Goal: Task Accomplishment & Management: Complete application form

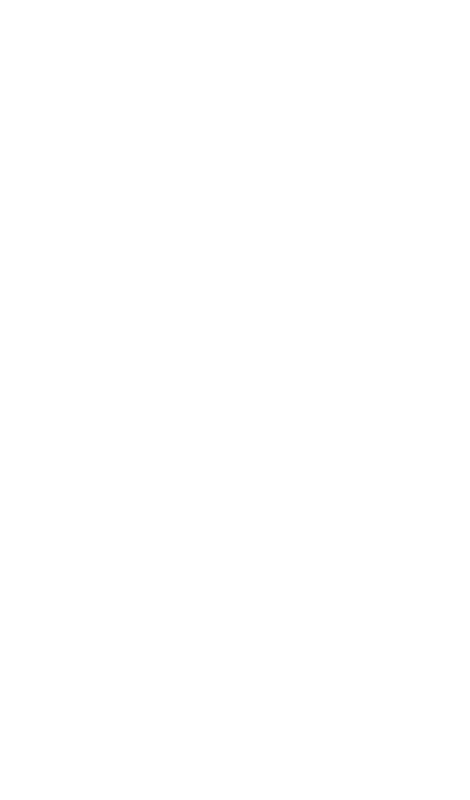
click at [0, 0] on html at bounding box center [0, 0] width 0 height 0
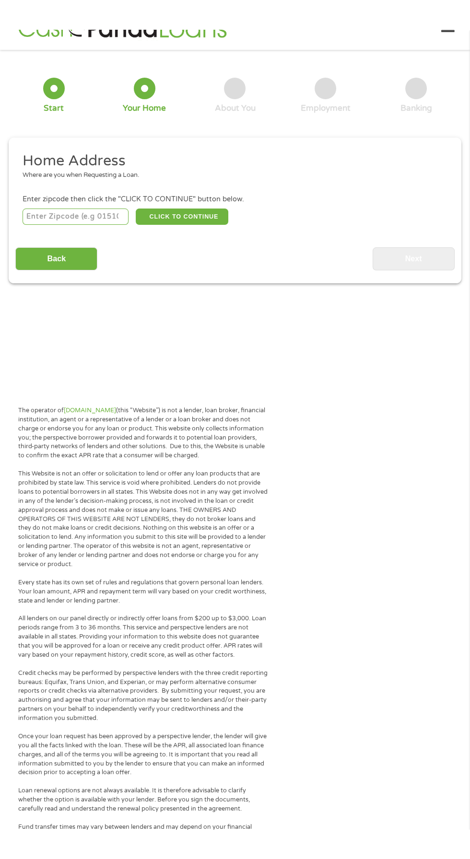
scroll to position [27, 0]
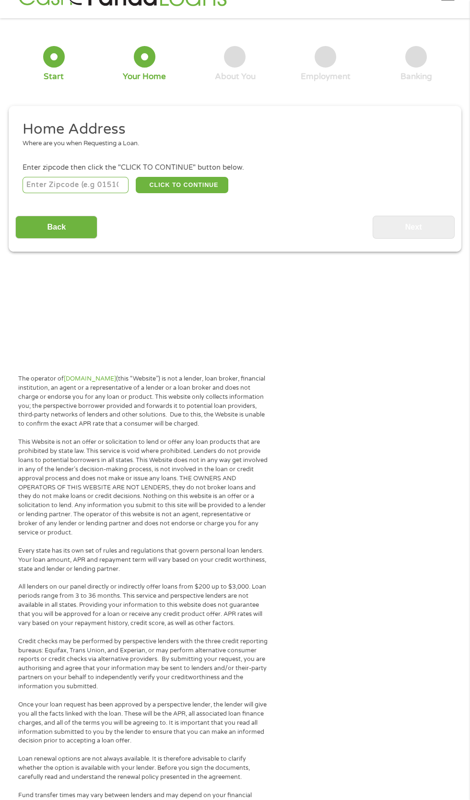
click at [99, 193] on input "number" at bounding box center [76, 185] width 106 height 16
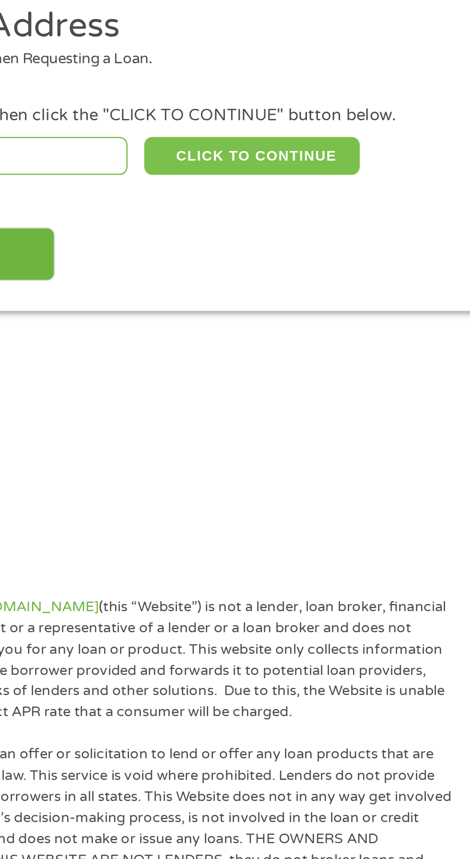
type input "64117"
click at [185, 193] on button "CLICK TO CONTINUE" at bounding box center [182, 185] width 93 height 16
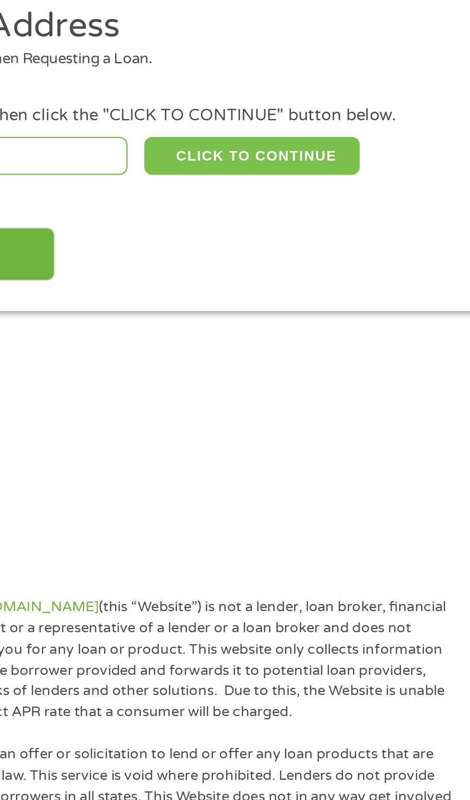
type input "64117"
type input "[US_STATE][GEOGRAPHIC_DATA]"
select select "[US_STATE]"
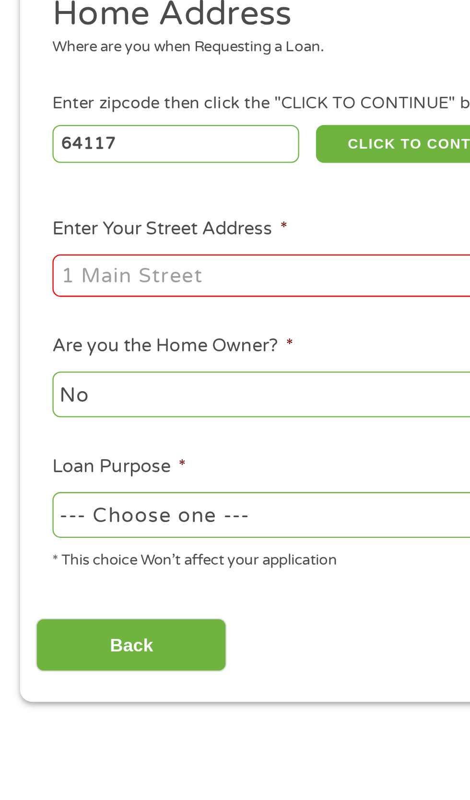
click at [88, 251] on input "Enter Your Street Address *" at bounding box center [126, 242] width 206 height 18
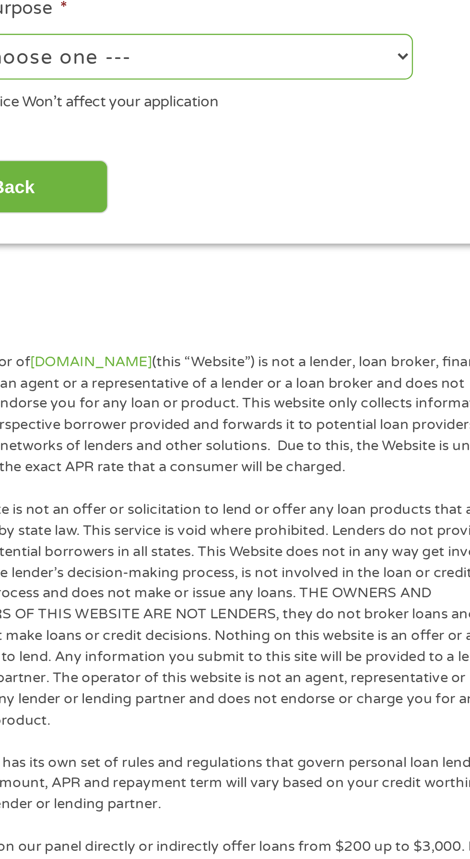
type input "[STREET_ADDRESS]"
click at [184, 354] on select "--- Choose one --- Pay Bills Debt Consolidation Home Improvement Major Purchase…" at bounding box center [126, 345] width 206 height 20
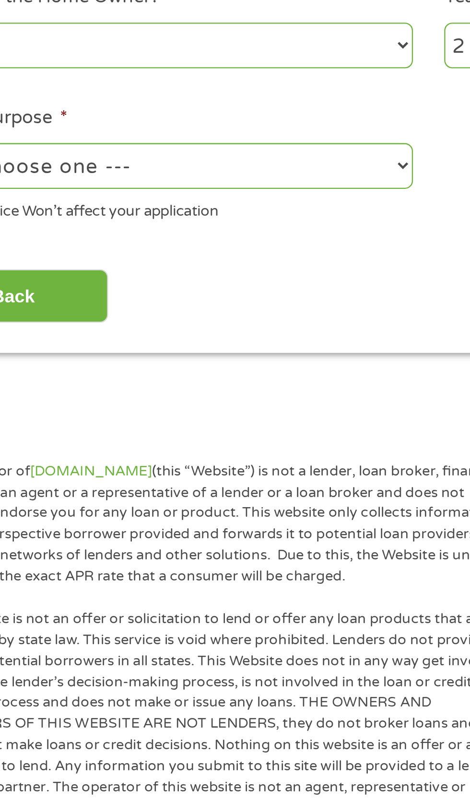
select select "other"
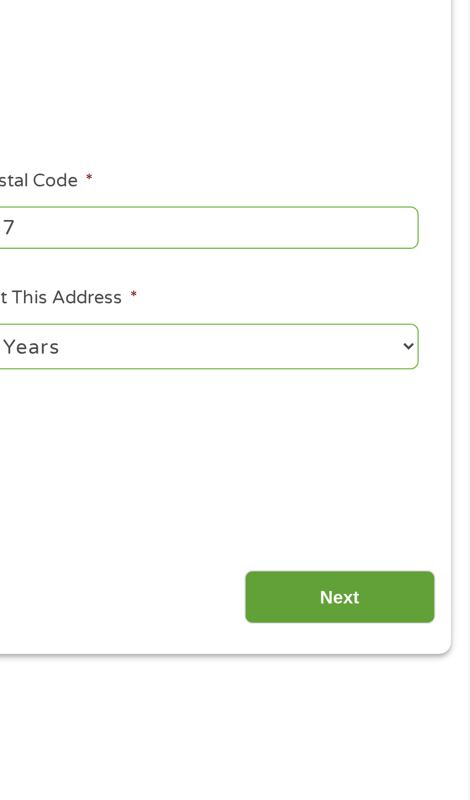
click at [402, 412] on input "Next" at bounding box center [414, 400] width 82 height 23
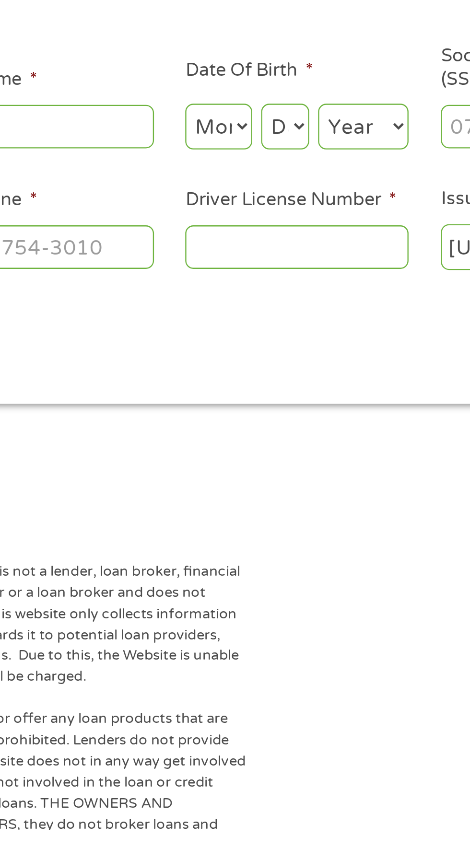
scroll to position [9, 0]
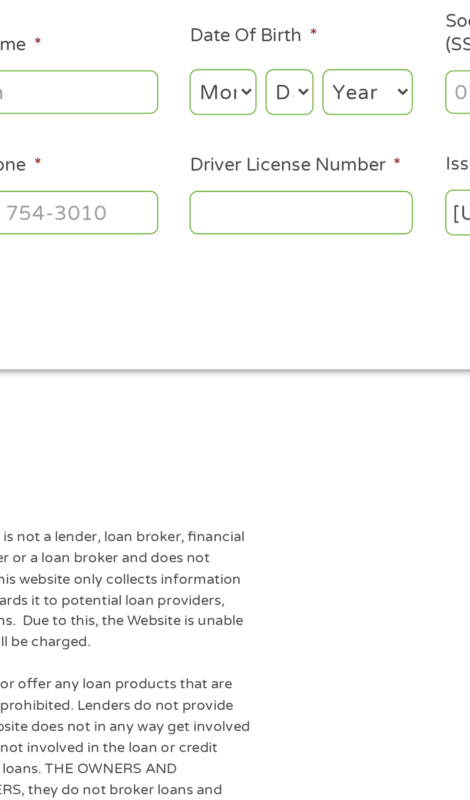
click at [258, 267] on input "Driver License Number *" at bounding box center [290, 257] width 96 height 18
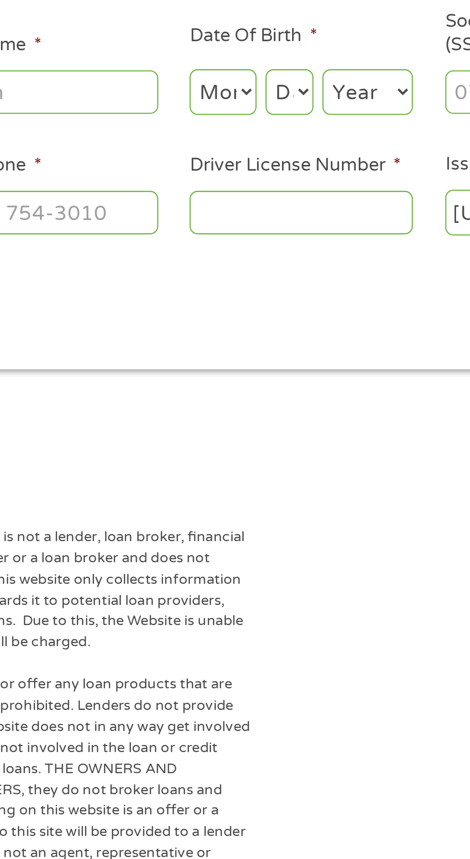
click at [253, 267] on input "Driver License Number *" at bounding box center [290, 257] width 96 height 18
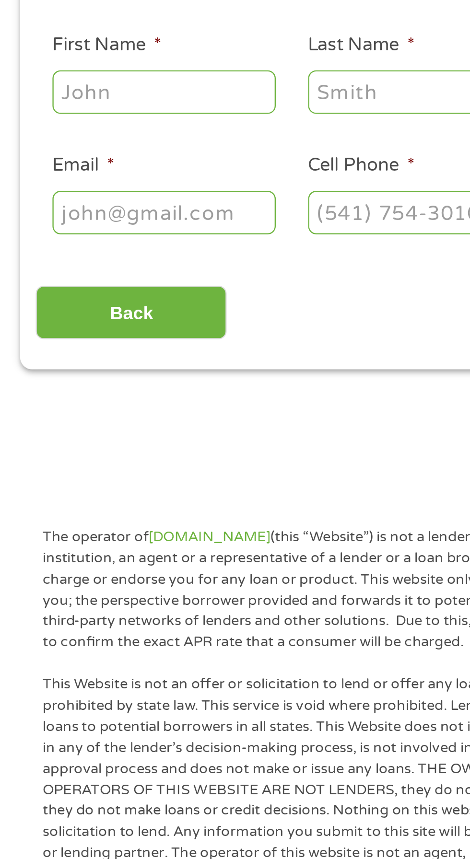
type input "MO25"
click at [83, 215] on input "First Name *" at bounding box center [71, 206] width 96 height 18
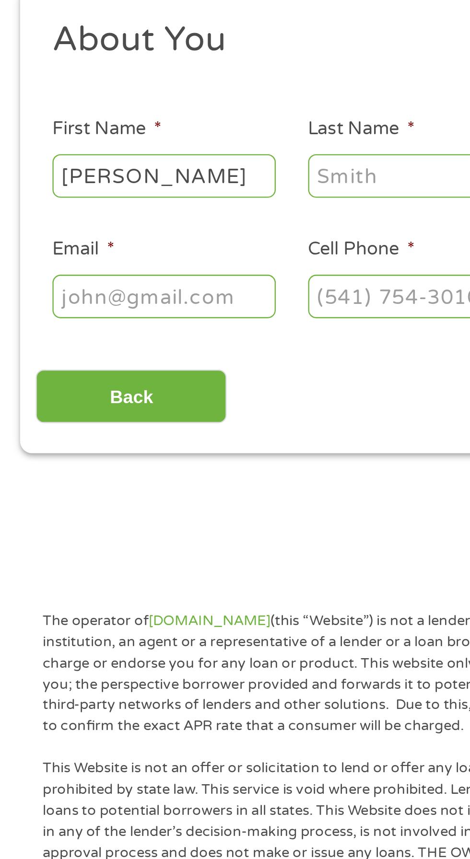
type input "[PERSON_NAME]"
click at [147, 215] on input "Last Name *" at bounding box center [180, 206] width 96 height 18
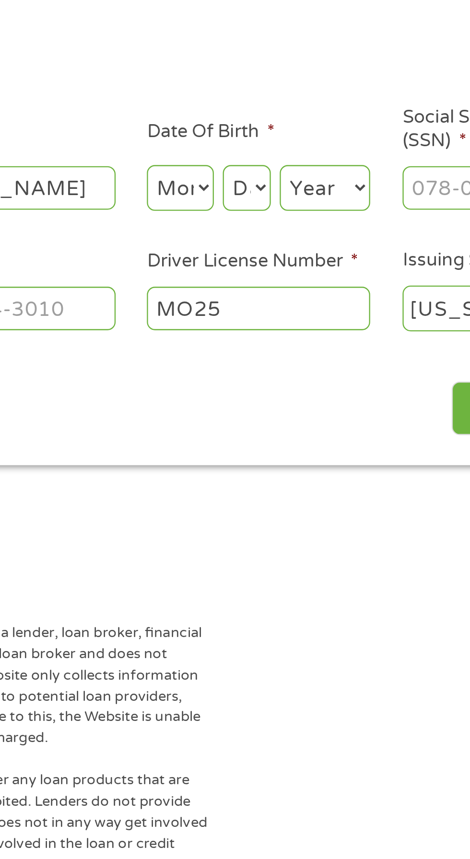
type input "[PERSON_NAME]"
click at [260, 216] on select "Month 1 2 3 4 5 6 7 8 9 10 11 12" at bounding box center [256, 206] width 29 height 20
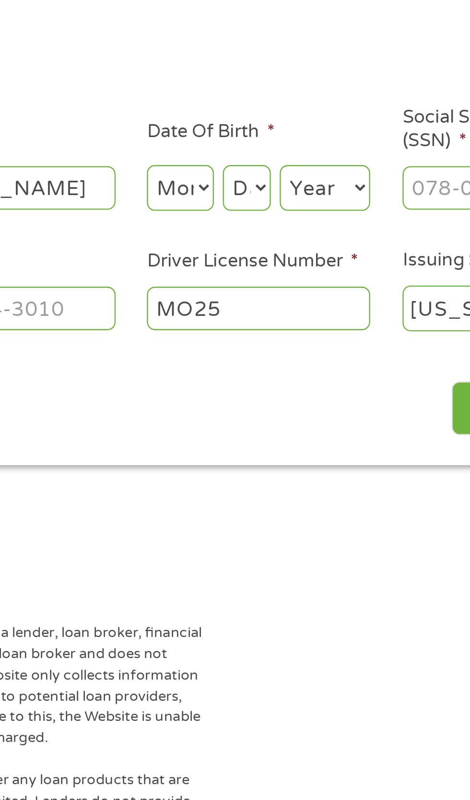
select select "3"
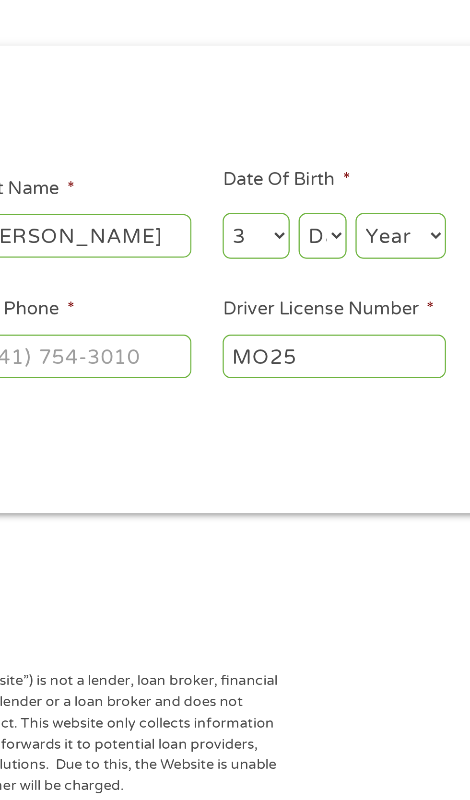
click at [288, 216] on select "Day 1 2 3 4 5 6 7 8 9 10 11 12 13 14 15 16 17 18 19 20 21 22 23 24 25 26 27 28 …" at bounding box center [284, 206] width 21 height 20
select select "19"
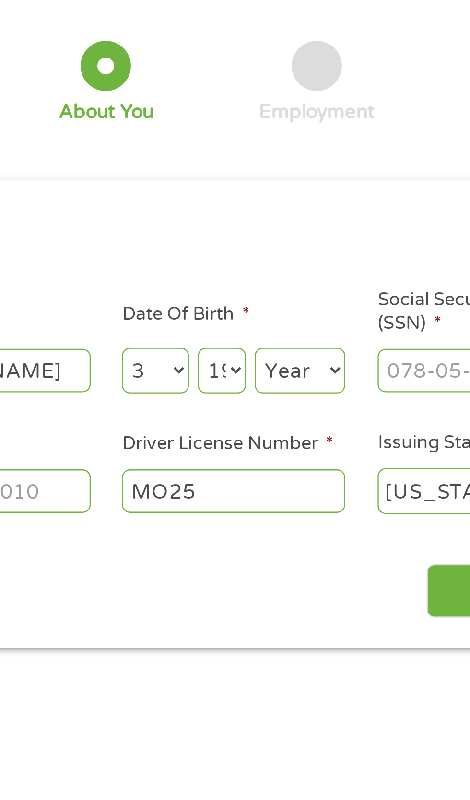
click at [320, 216] on select "Year [DATE] 2006 2005 2004 2003 2002 2001 2000 1999 1998 1997 1996 1995 1994 19…" at bounding box center [318, 206] width 39 height 20
select select "1963"
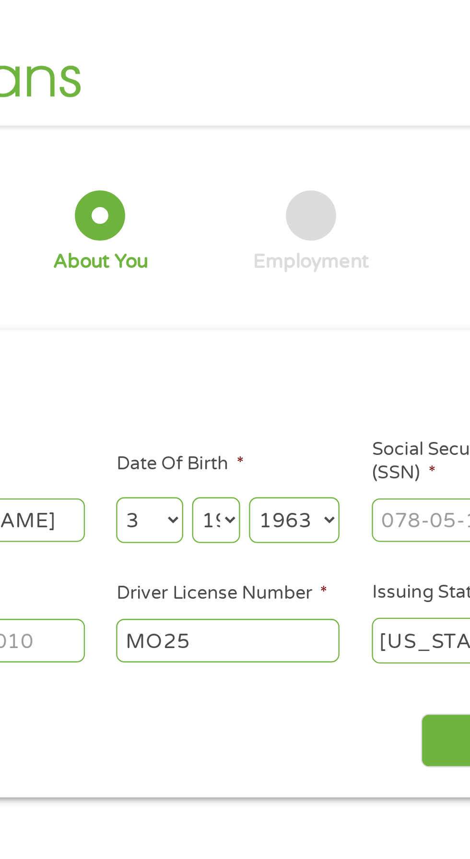
scroll to position [0, 0]
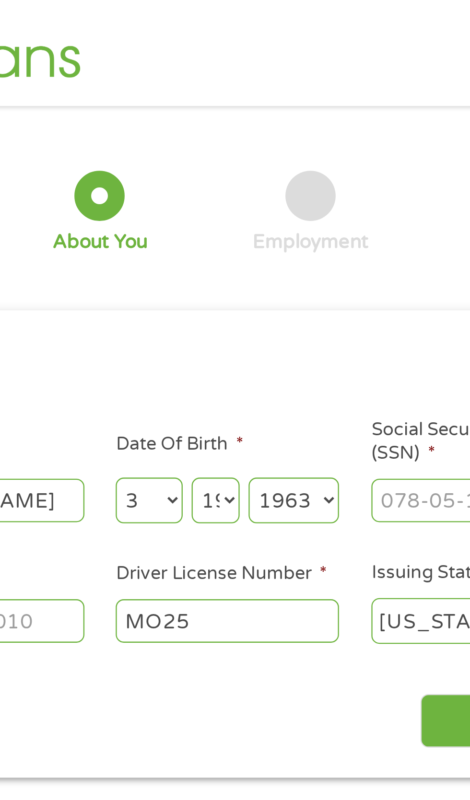
click at [328, 225] on select "Year [DATE] 2006 2005 2004 2003 2002 2001 2000 1999 1998 1997 1996 1995 1994 19…" at bounding box center [318, 215] width 39 height 20
click at [444, 224] on input "Social Security Number (SSN) *" at bounding box center [400, 215] width 96 height 18
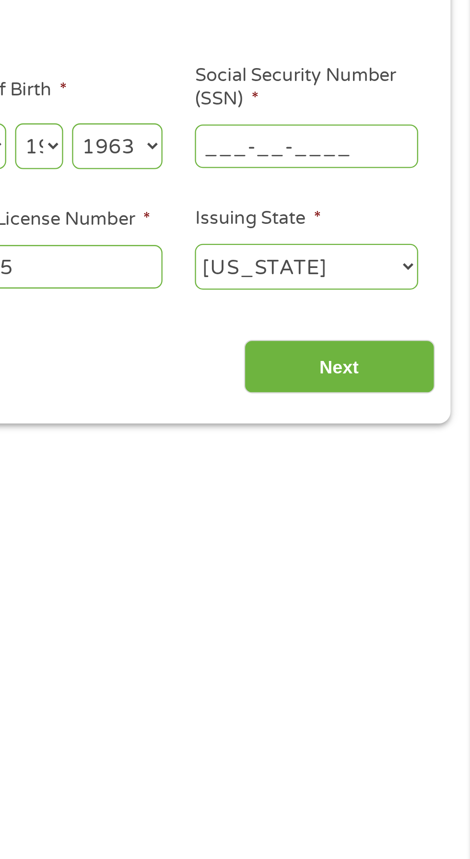
click at [372, 224] on input "___-__-____" at bounding box center [400, 215] width 96 height 18
click at [362, 224] on input "__5-30-6234" at bounding box center [400, 215] width 96 height 18
click at [446, 224] on input "__5-30-6234" at bounding box center [400, 215] width 96 height 18
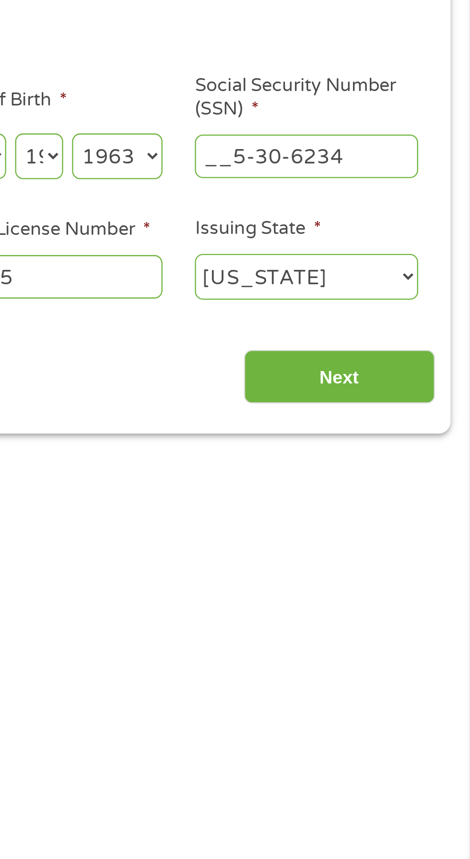
click at [443, 224] on input "__5-30-6234" at bounding box center [400, 215] width 96 height 18
click at [446, 224] on input "__5-30-6234" at bounding box center [400, 215] width 96 height 18
click at [442, 224] on input "__5-30-6234" at bounding box center [400, 215] width 96 height 18
click at [435, 224] on input "__5-30-6234" at bounding box center [400, 215] width 96 height 18
click at [441, 224] on input "__5-30-6234" at bounding box center [400, 215] width 96 height 18
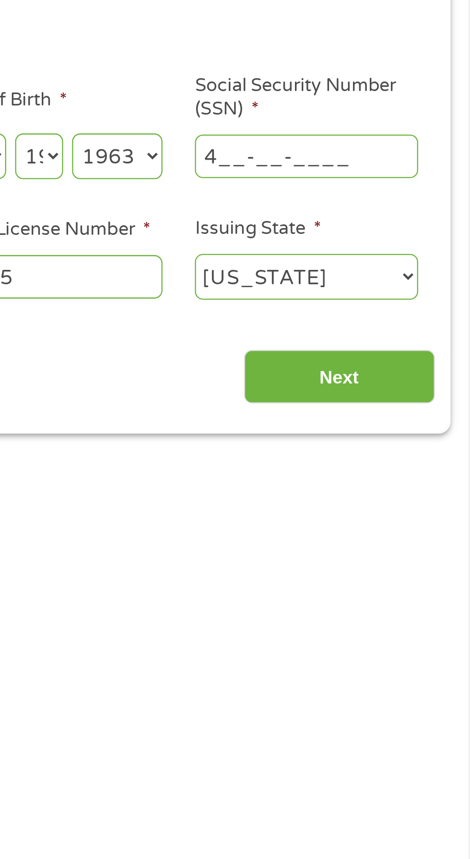
click at [371, 224] on input "4__-__-____" at bounding box center [400, 215] width 96 height 18
click at [359, 224] on input "___-__-____" at bounding box center [400, 215] width 96 height 18
click at [398, 224] on input "530-__-____" at bounding box center [400, 215] width 96 height 18
type input "530-62-3464"
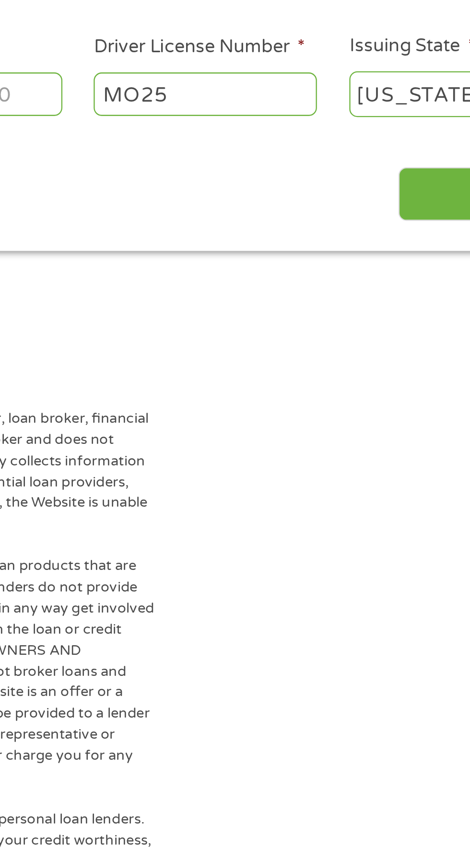
click at [301, 276] on input "MO25" at bounding box center [290, 267] width 96 height 18
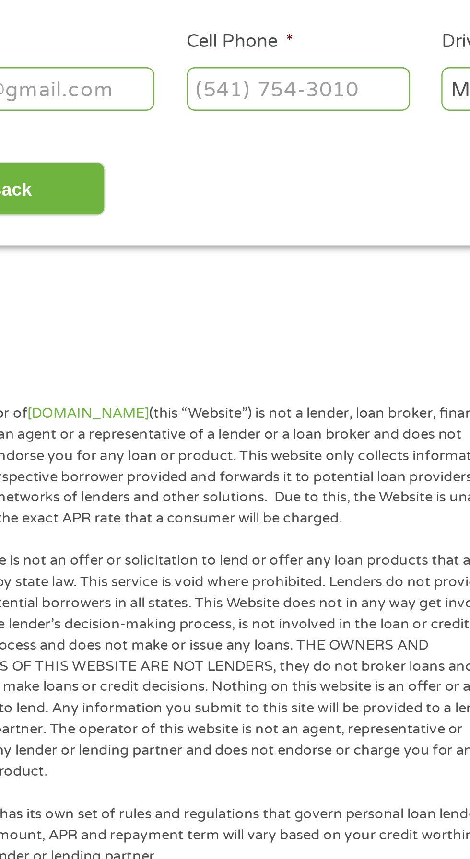
click at [152, 276] on input "Cell Phone *" at bounding box center [180, 267] width 96 height 18
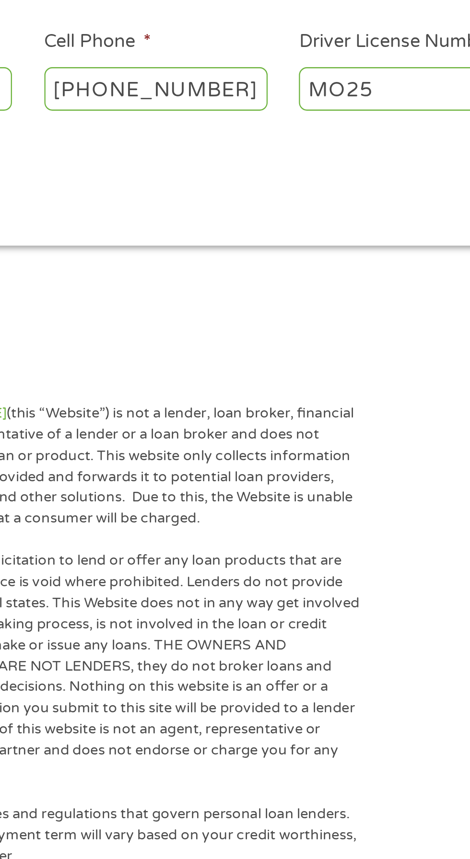
click at [223, 276] on input "[PHONE_NUMBER]" at bounding box center [180, 267] width 96 height 18
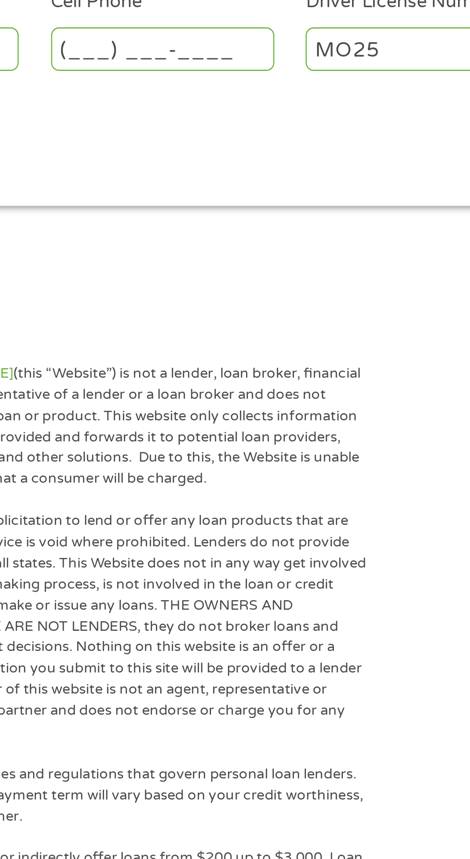
click at [169, 276] on input "(___) ___-____" at bounding box center [180, 267] width 96 height 18
type input "[PHONE_NUMBER]"
click at [289, 276] on input "MO25" at bounding box center [290, 267] width 96 height 18
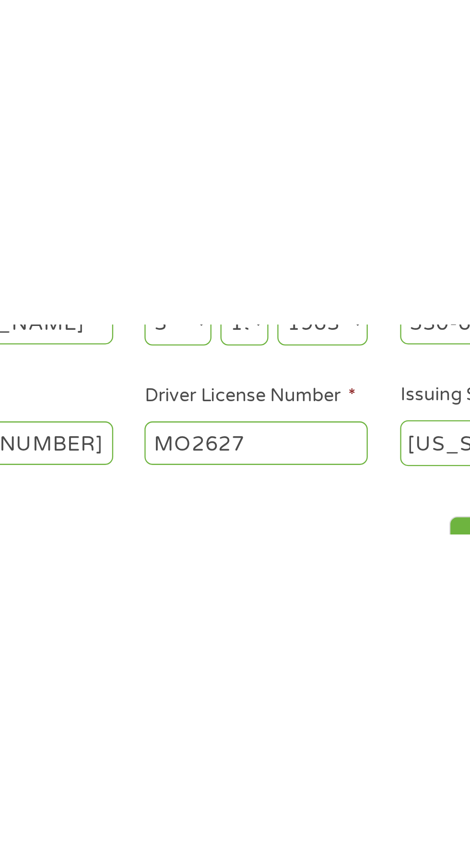
scroll to position [216, 0]
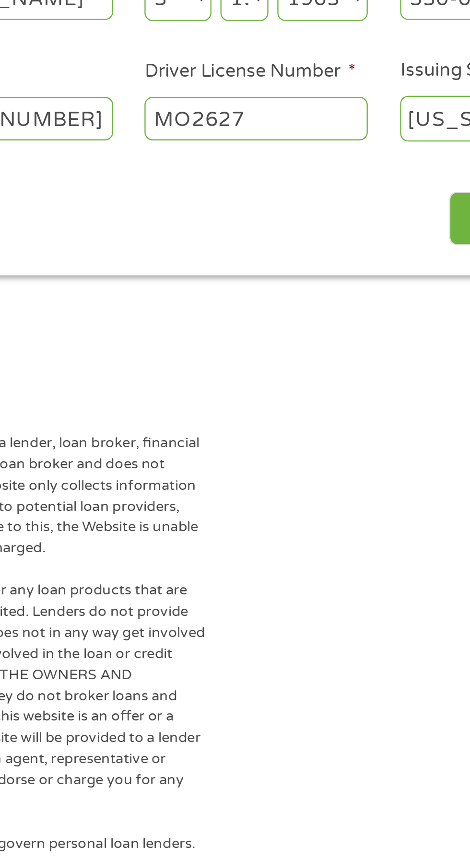
click at [321, 60] on input "MO2627" at bounding box center [290, 51] width 96 height 18
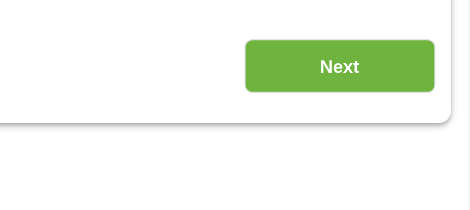
click at [304, 36] on label "Driver License Number *" at bounding box center [287, 31] width 91 height 10
click at [304, 60] on input "MO2 iw6257003" at bounding box center [290, 51] width 96 height 18
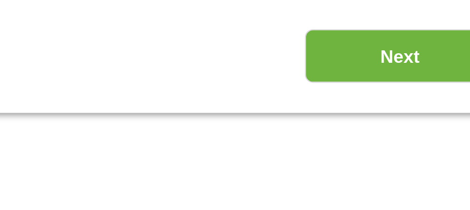
click at [252, 36] on label "Driver License Number *" at bounding box center [287, 31] width 91 height 10
click at [252, 60] on input "MO2 iw6257003" at bounding box center [290, 51] width 96 height 18
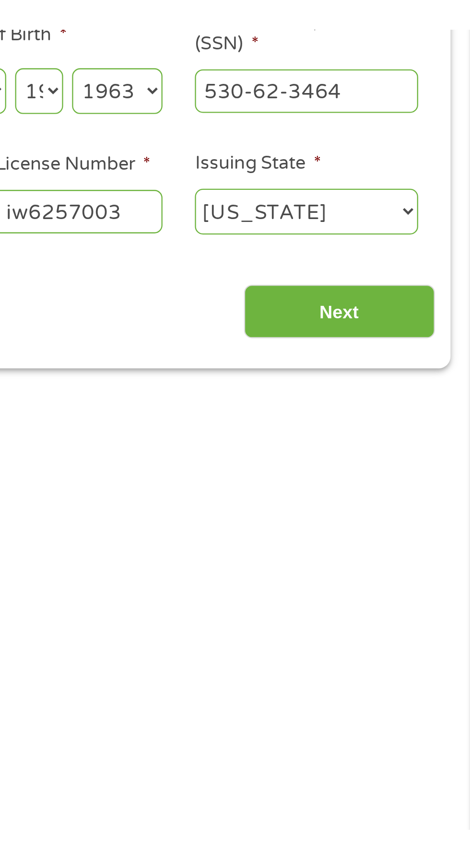
scroll to position [0, 0]
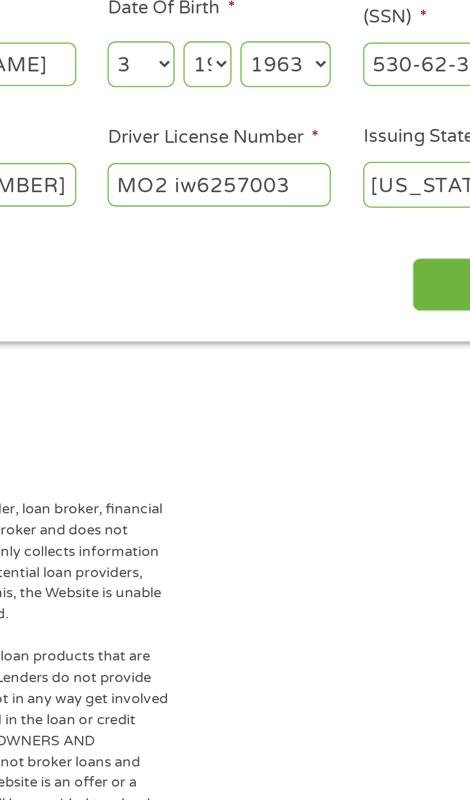
click at [299, 276] on input "MO2 iw6257003" at bounding box center [290, 267] width 96 height 18
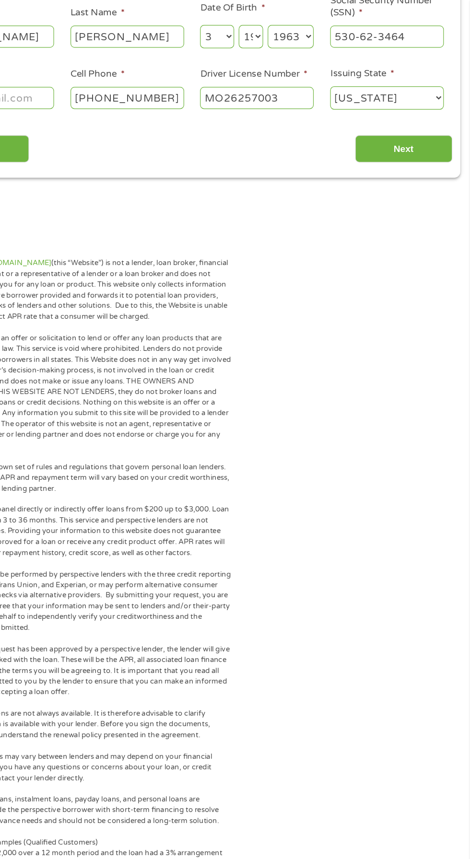
scroll to position [147, 0]
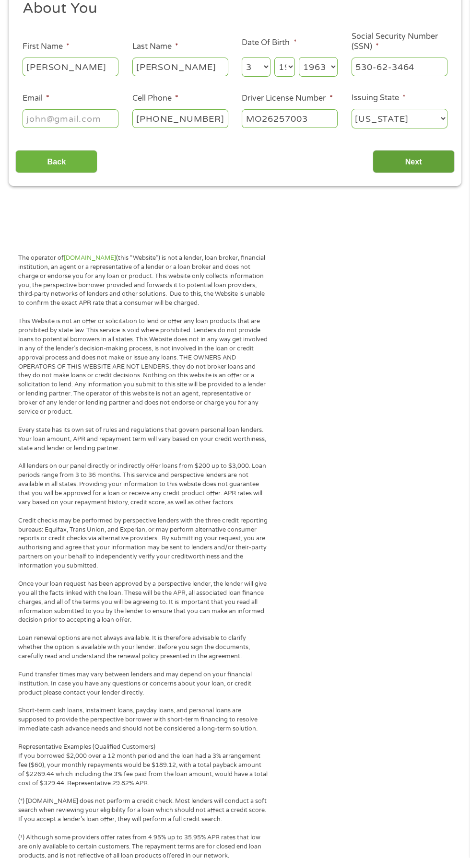
type input "MO26257003"
click at [440, 175] on input "Next" at bounding box center [414, 163] width 82 height 23
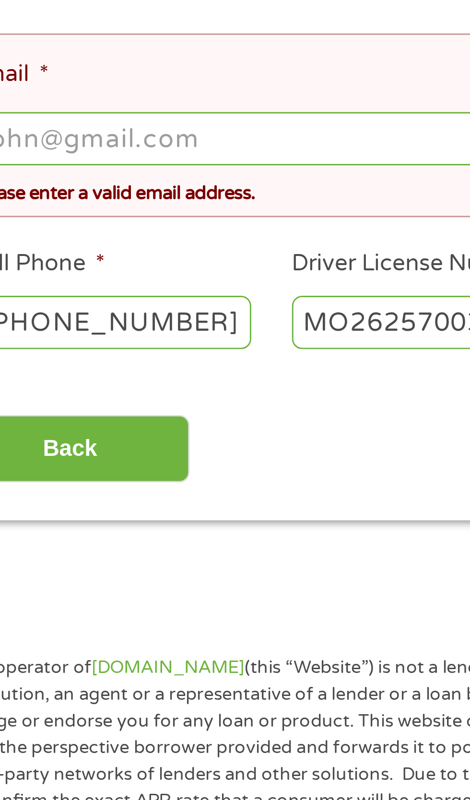
scroll to position [4, 0]
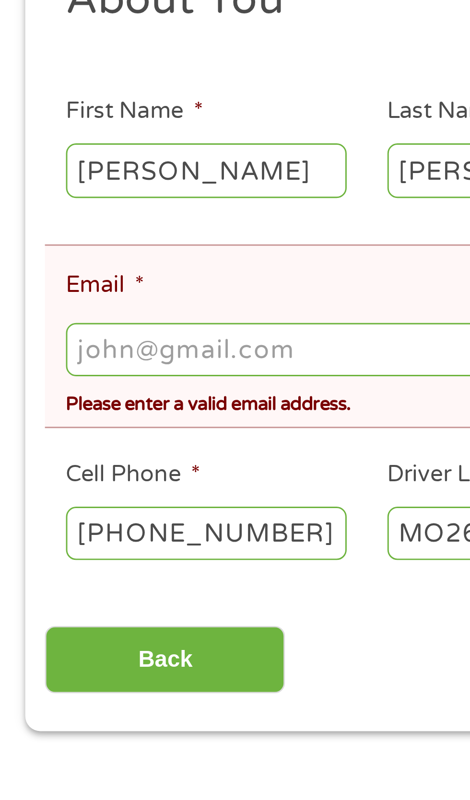
click at [82, 317] on input "Email *" at bounding box center [235, 308] width 425 height 18
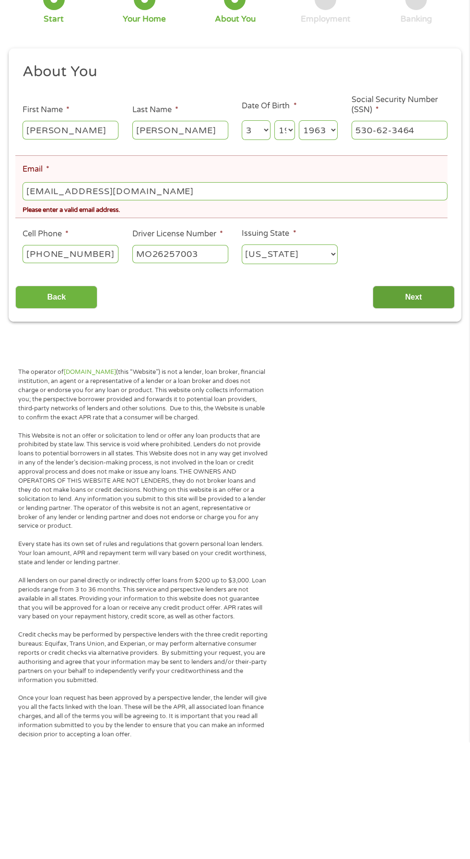
type input "[EMAIL_ADDRESS][DOMAIN_NAME]"
click at [423, 426] on input "Next" at bounding box center [414, 413] width 82 height 23
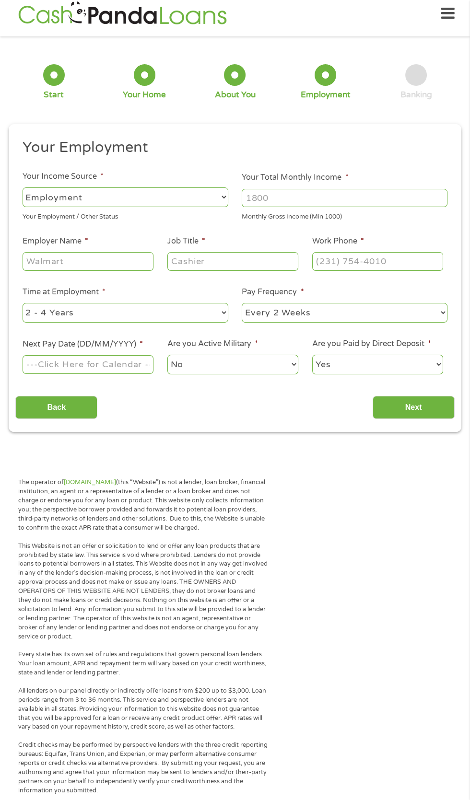
scroll to position [0, 0]
click at [360, 207] on input "Your Total Monthly Income *" at bounding box center [345, 198] width 206 height 18
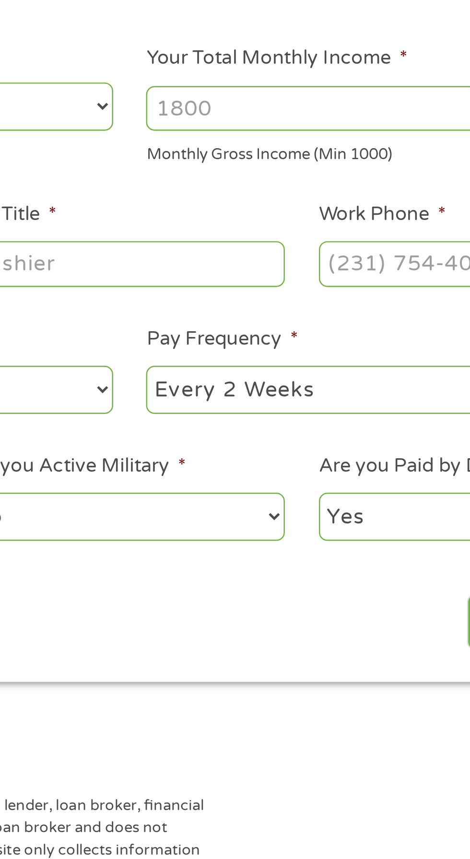
scroll to position [9, 0]
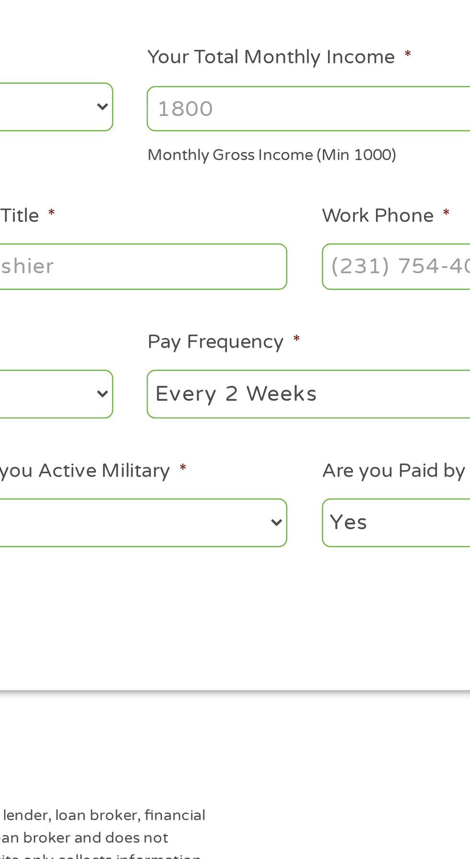
click at [264, 207] on input "Your Total Monthly Income *" at bounding box center [345, 198] width 206 height 18
click at [261, 207] on input "Your Total Monthly Income *" at bounding box center [345, 198] width 206 height 18
click at [299, 207] on input "Your Total Monthly Income *" at bounding box center [345, 198] width 206 height 18
click at [276, 207] on input "Your Total Monthly Income *" at bounding box center [345, 198] width 206 height 18
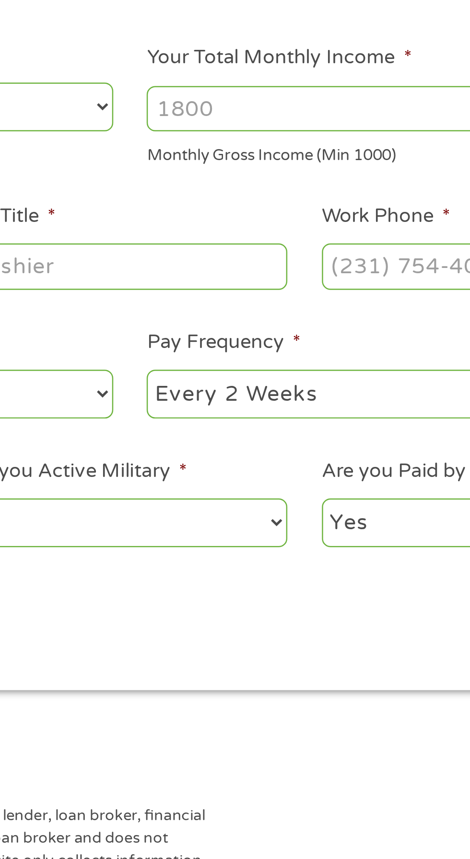
click at [294, 207] on input "Your Total Monthly Income *" at bounding box center [345, 198] width 206 height 18
click at [292, 207] on input "Your Total Monthly Income *" at bounding box center [345, 198] width 206 height 18
click at [281, 207] on input "Your Total Monthly Income *" at bounding box center [345, 198] width 206 height 18
click at [288, 207] on input "Your Total Monthly Income *" at bounding box center [345, 198] width 206 height 18
click at [292, 207] on input "Your Total Monthly Income *" at bounding box center [345, 198] width 206 height 18
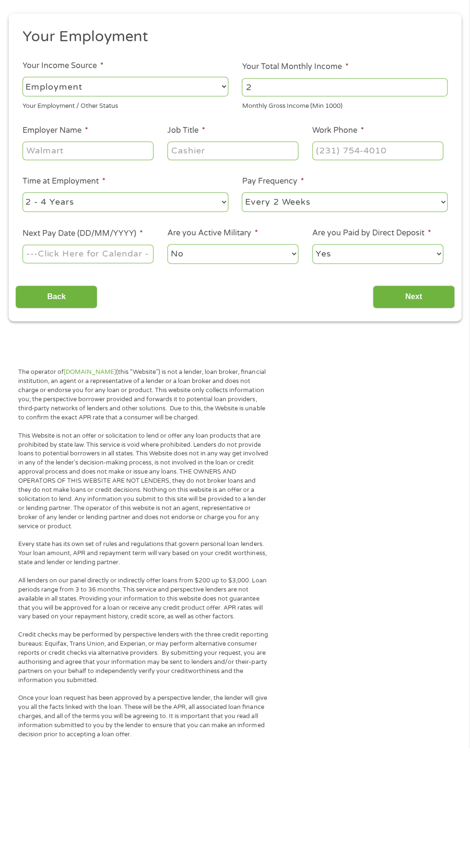
type input "2"
click at [137, 207] on select "--- Choose one --- Employment [DEMOGRAPHIC_DATA] Benefits" at bounding box center [126, 198] width 206 height 20
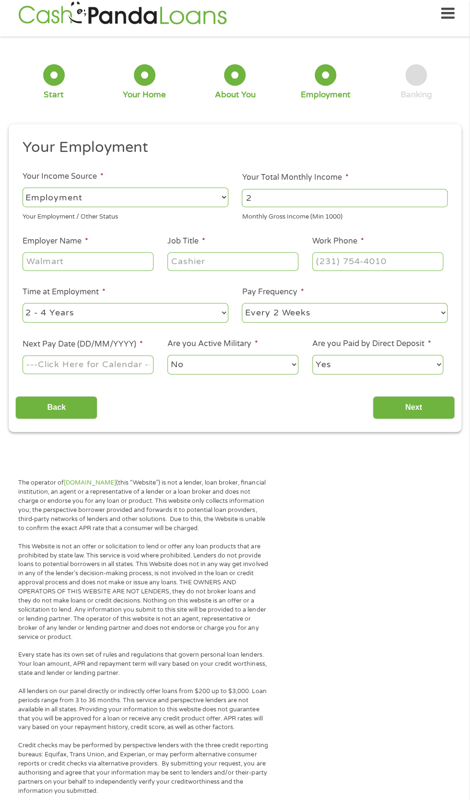
select select "benefits"
type input "Other"
type input "[PHONE_NUMBER]"
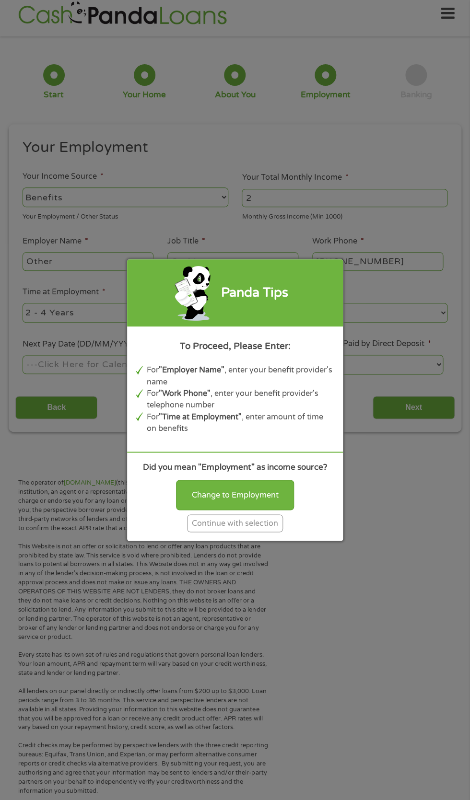
click at [383, 207] on input "2" at bounding box center [345, 198] width 206 height 18
click at [283, 532] on div "Continue with selection" at bounding box center [235, 524] width 96 height 18
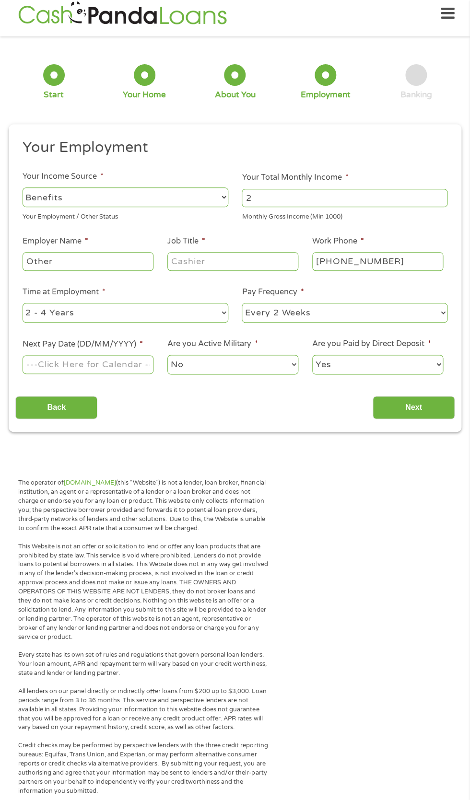
click at [104, 207] on select "--- Choose one --- Employment [DEMOGRAPHIC_DATA] Benefits" at bounding box center [126, 198] width 206 height 20
click at [111, 207] on select "--- Choose one --- Employment [DEMOGRAPHIC_DATA] Benefits" at bounding box center [126, 198] width 206 height 20
click at [74, 207] on select "--- Choose one --- Employment [DEMOGRAPHIC_DATA] Benefits" at bounding box center [126, 198] width 206 height 20
click at [108, 207] on select "--- Choose one --- Employment [DEMOGRAPHIC_DATA] Benefits" at bounding box center [126, 198] width 206 height 20
click at [383, 207] on input "2" at bounding box center [345, 198] width 206 height 18
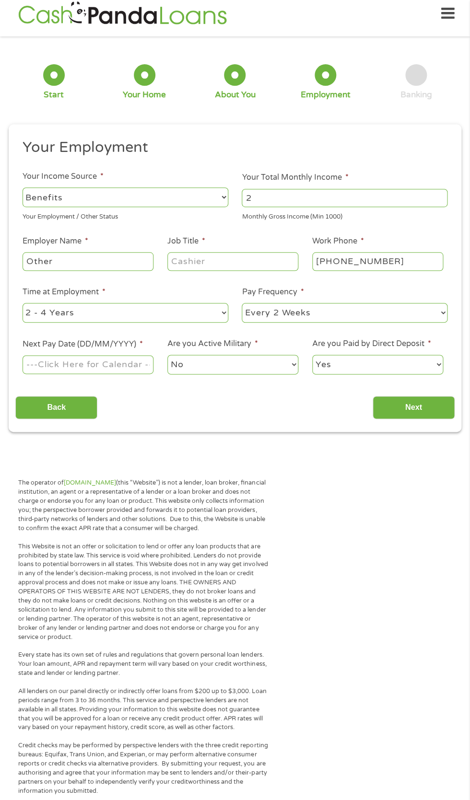
click at [338, 207] on input "2" at bounding box center [345, 198] width 206 height 18
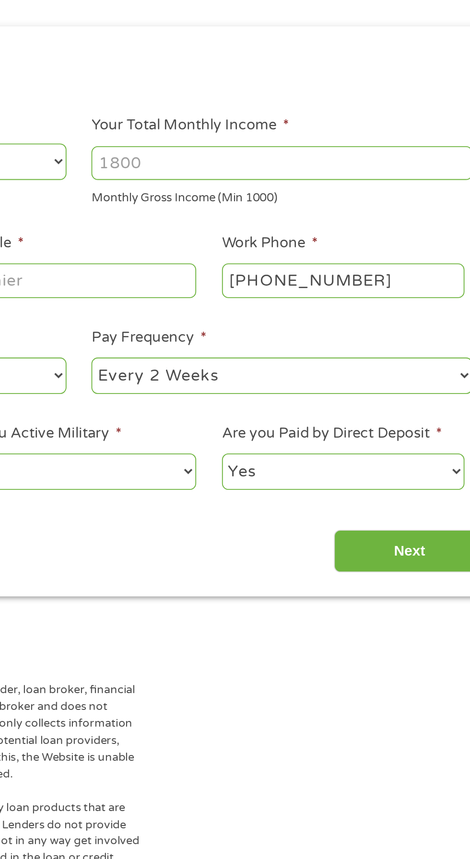
click at [293, 207] on input "Your Total Monthly Income *" at bounding box center [345, 198] width 206 height 18
click at [289, 207] on input "Your Total Monthly Income *" at bounding box center [345, 198] width 206 height 18
click at [236, 222] on li "Your Total Monthly Income * Monthly Gross Income (Min 1000)" at bounding box center [345, 197] width 220 height 50
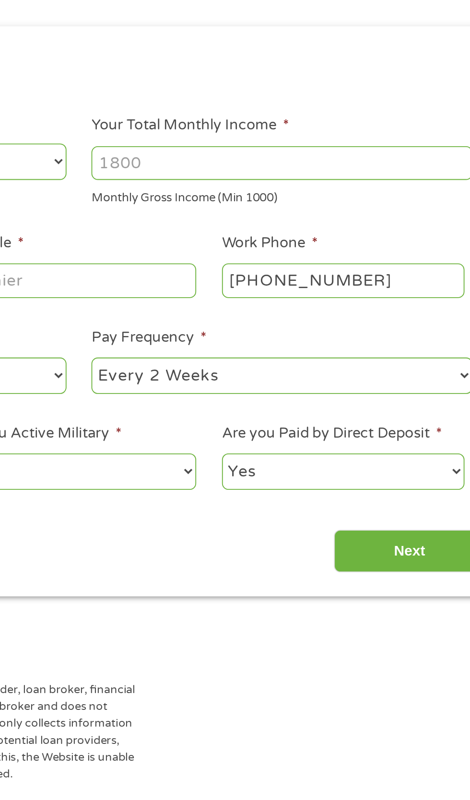
click at [260, 207] on input "Your Total Monthly Income *" at bounding box center [345, 198] width 206 height 18
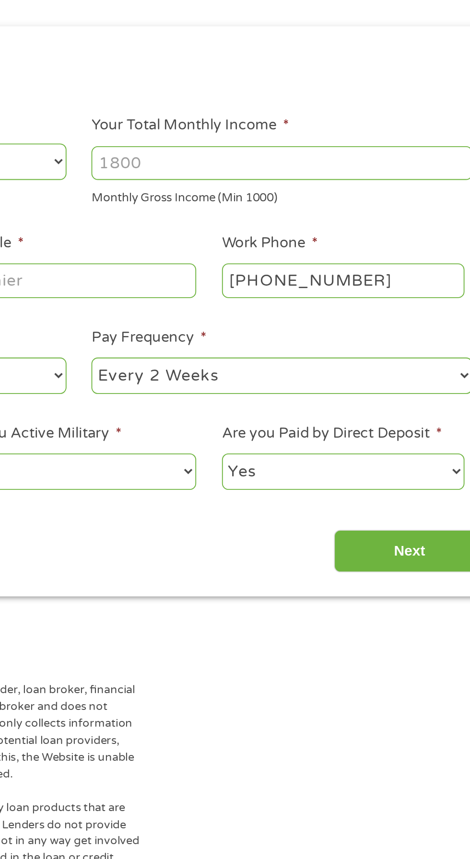
click at [255, 222] on div "Monthly Gross Income (Min 1000)" at bounding box center [345, 215] width 206 height 13
click at [252, 207] on input "Your Total Monthly Income *" at bounding box center [345, 198] width 206 height 18
